Goal: Use online tool/utility

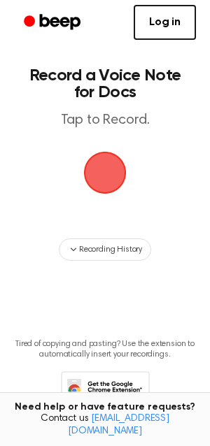
click at [105, 172] on span "button" at bounding box center [105, 172] width 78 height 78
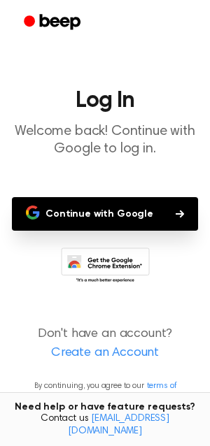
click at [96, 212] on button "Continue with Google" at bounding box center [105, 214] width 186 height 34
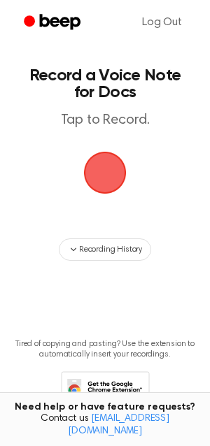
click at [105, 172] on span "button" at bounding box center [104, 172] width 67 height 67
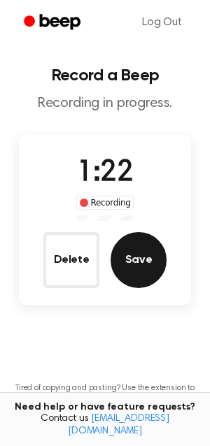
click at [142, 261] on button "Save" at bounding box center [138, 260] width 56 height 56
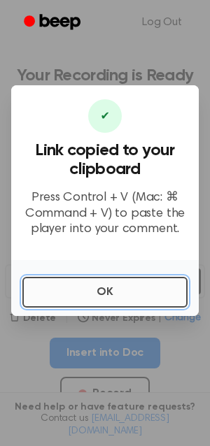
click at [108, 289] on button "OK" at bounding box center [104, 292] width 165 height 31
